Goal: Find specific page/section: Find specific page/section

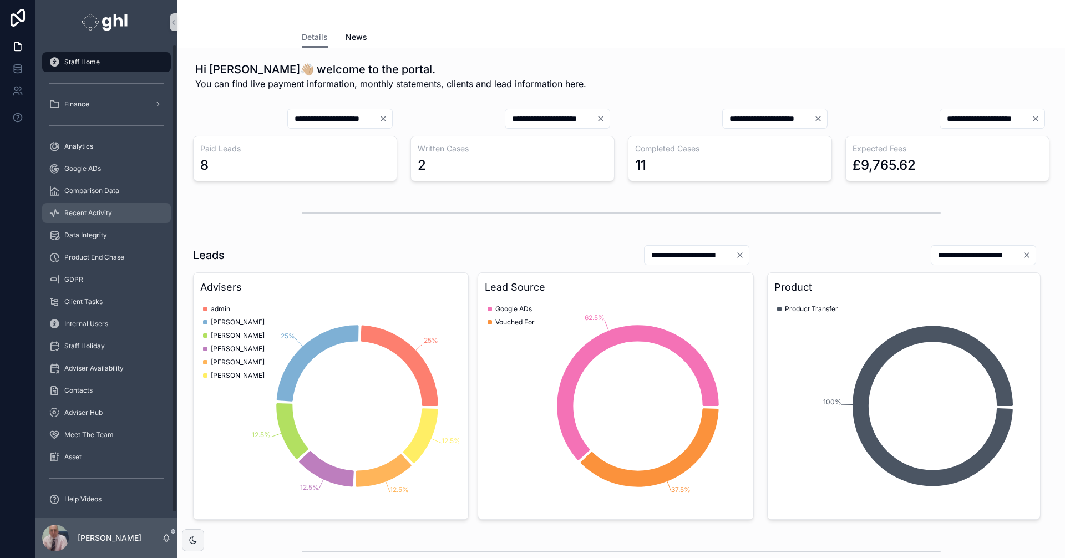
click at [90, 209] on span "Recent Activity" at bounding box center [88, 213] width 48 height 9
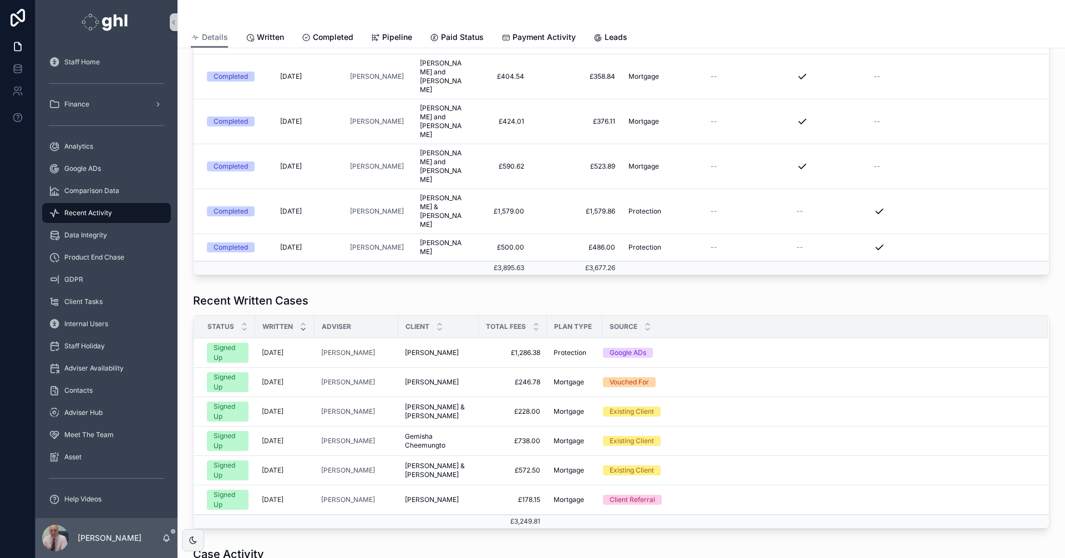
scroll to position [328, 0]
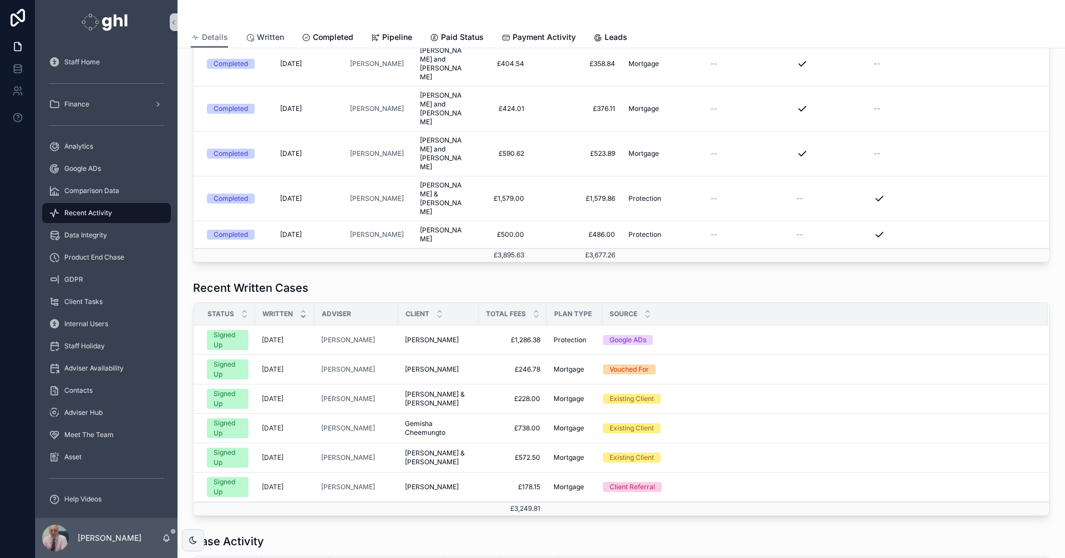
click at [268, 40] on span "Written" at bounding box center [270, 37] width 27 height 11
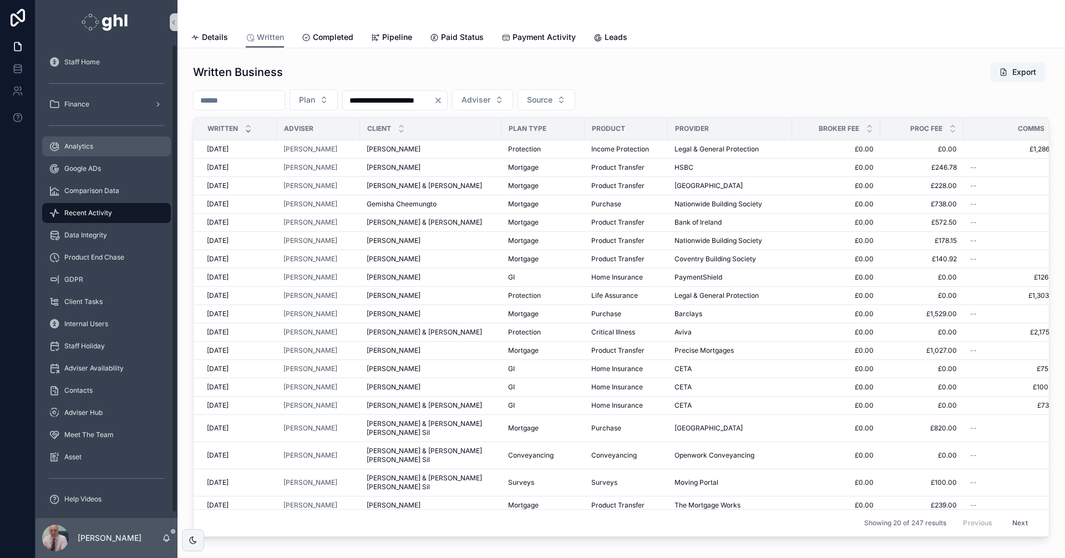
click at [81, 143] on span "Analytics" at bounding box center [78, 146] width 29 height 9
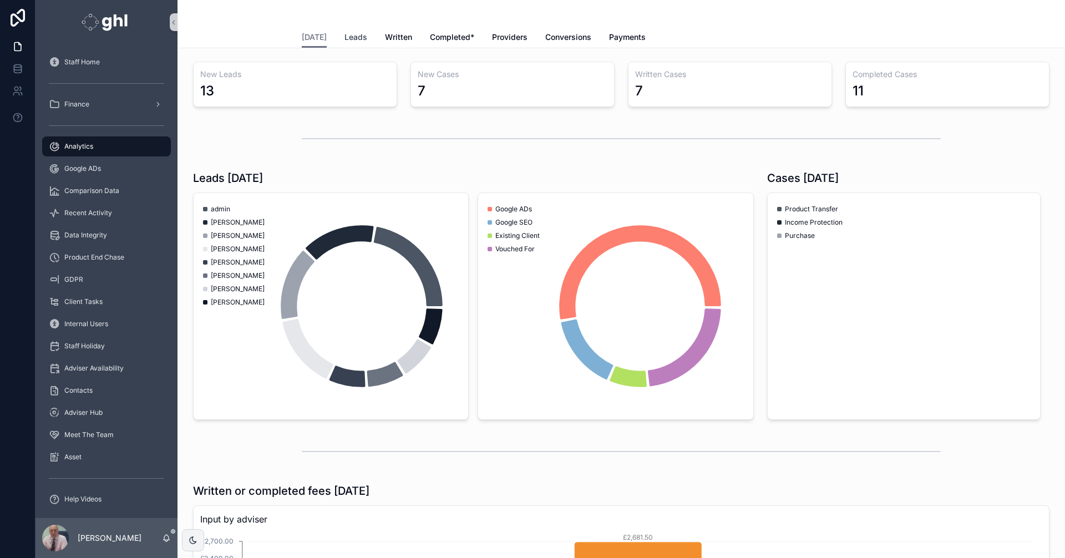
click at [351, 34] on span "Leads" at bounding box center [355, 37] width 23 height 11
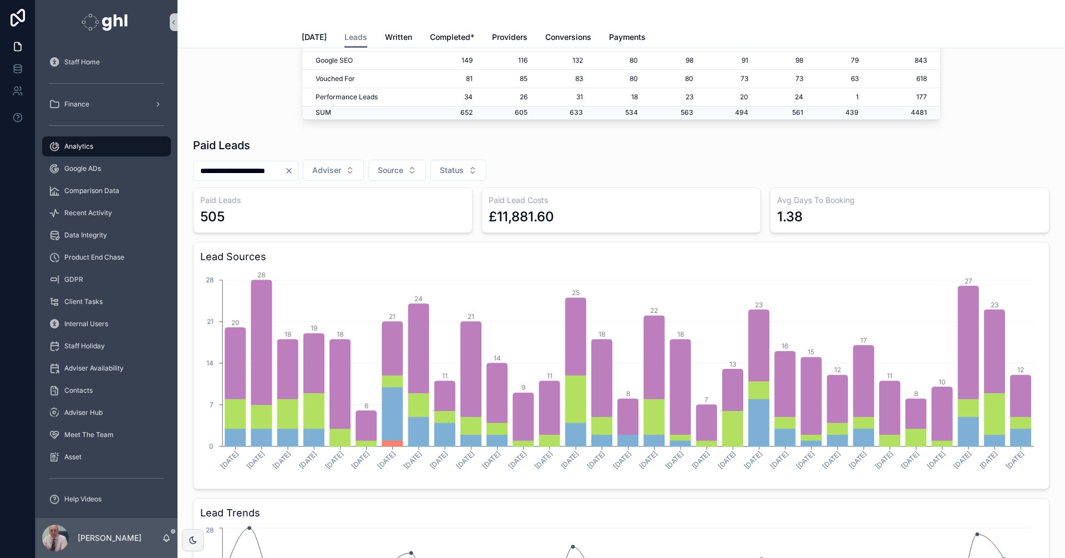
scroll to position [153, 0]
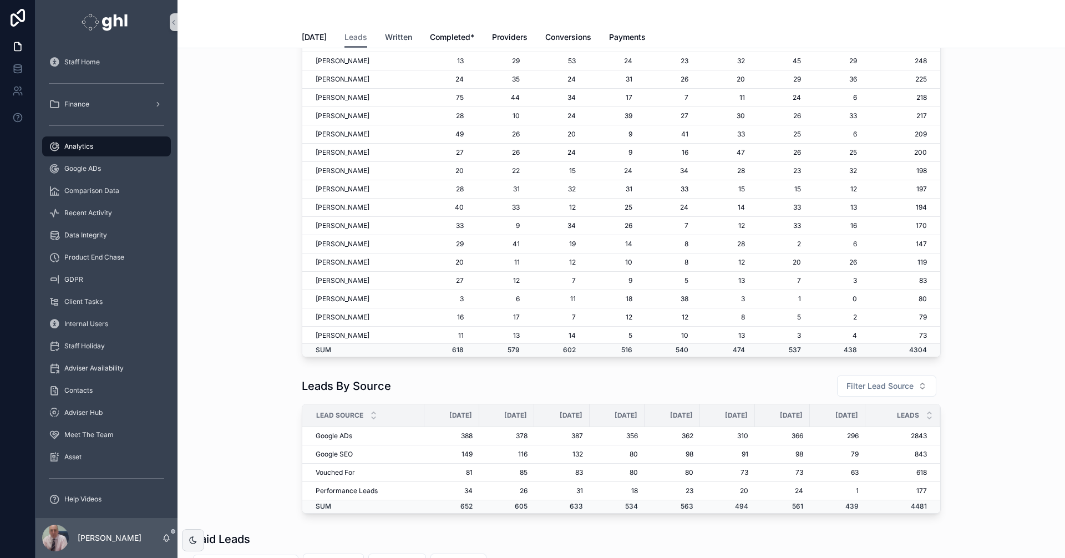
click at [389, 37] on span "Written" at bounding box center [398, 37] width 27 height 11
